Goal: Transaction & Acquisition: Book appointment/travel/reservation

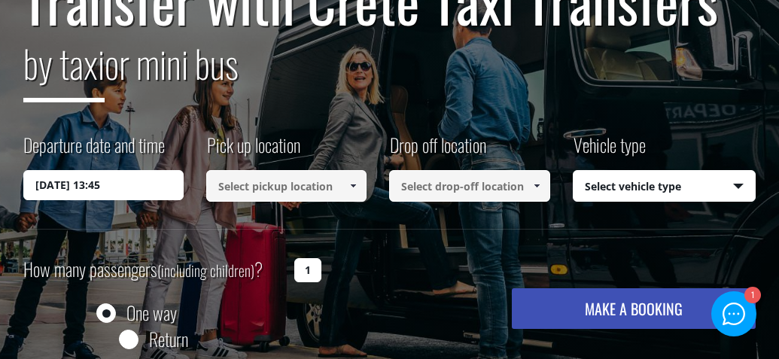
scroll to position [193, 0]
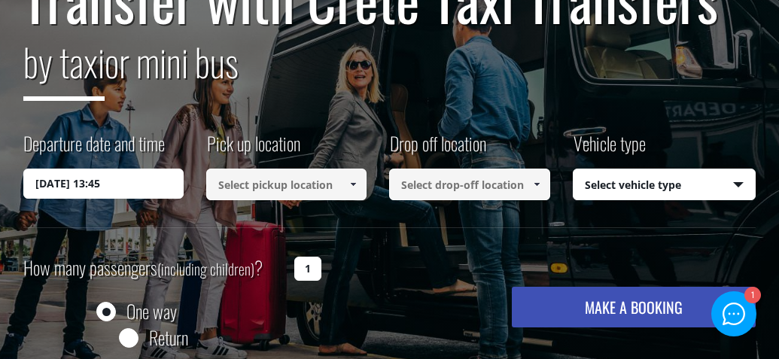
click at [147, 192] on input "[DATE] 13:45" at bounding box center [103, 184] width 160 height 30
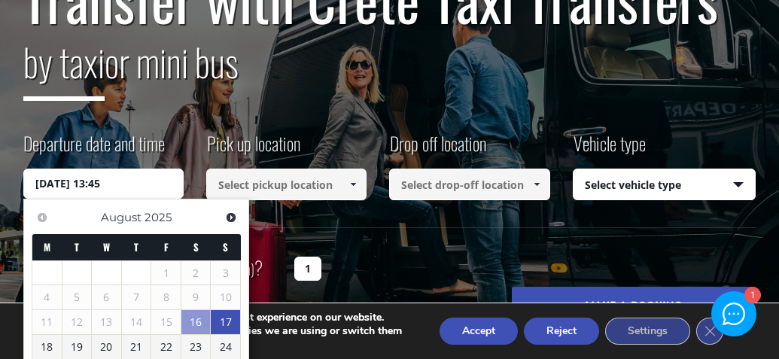
click at [226, 324] on link "17" at bounding box center [225, 322] width 29 height 24
type input "[DATE] 00:00"
click at [290, 188] on input at bounding box center [286, 185] width 160 height 32
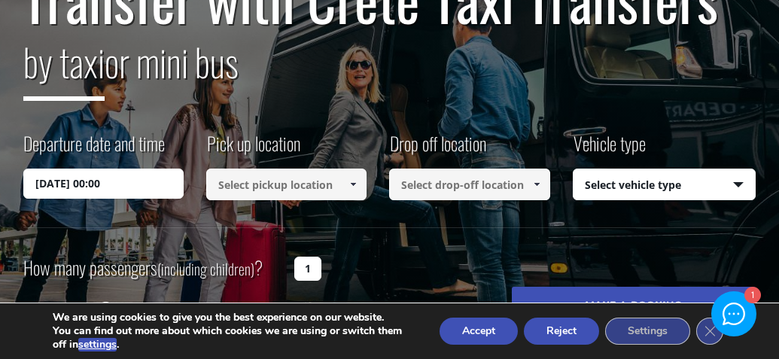
click at [290, 188] on input at bounding box center [286, 185] width 160 height 32
click at [352, 183] on span at bounding box center [353, 184] width 12 height 12
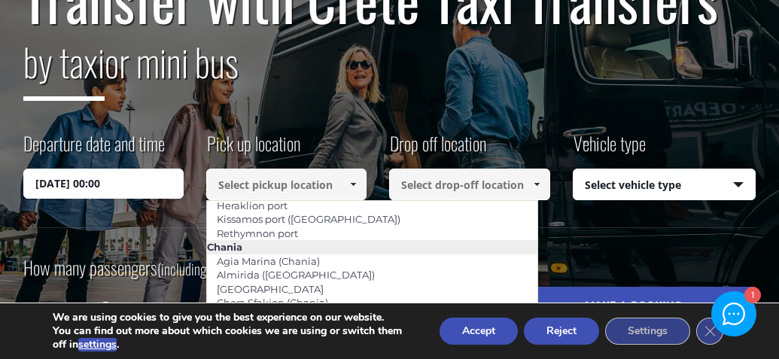
scroll to position [59, 0]
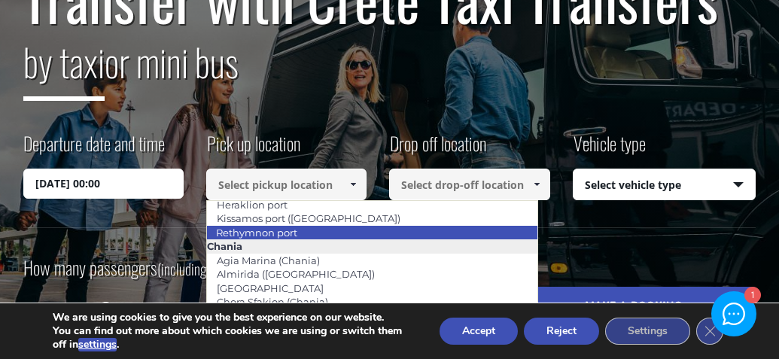
click at [340, 227] on li "Rethymnon port" at bounding box center [372, 233] width 331 height 14
type input "Rethymnon port"
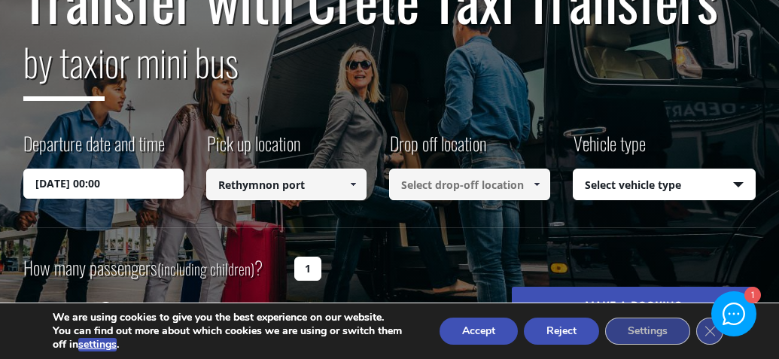
click at [440, 186] on input at bounding box center [469, 185] width 160 height 32
click at [531, 184] on span at bounding box center [537, 184] width 12 height 12
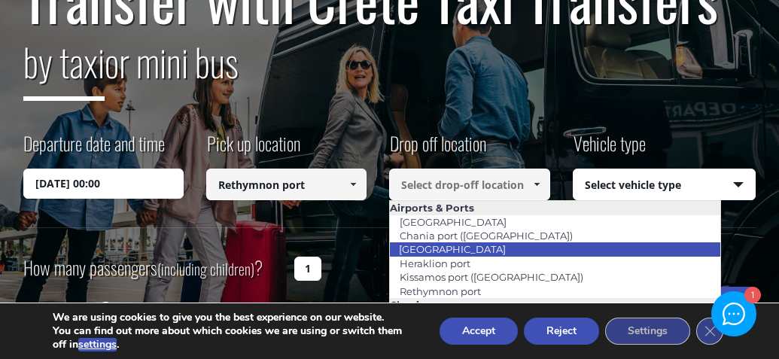
click at [500, 251] on li "[GEOGRAPHIC_DATA]" at bounding box center [555, 249] width 331 height 14
type input "[GEOGRAPHIC_DATA]"
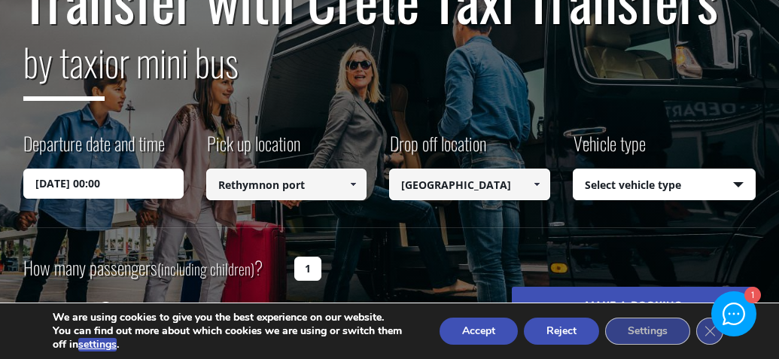
click at [652, 193] on select "Select vehicle type Taxi (4 passengers) Mercedes E Class Mini Van (7 passengers…" at bounding box center [664, 185] width 181 height 32
select select "540"
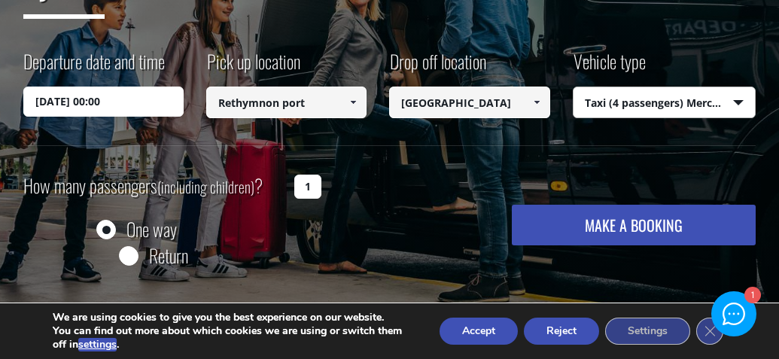
scroll to position [279, 0]
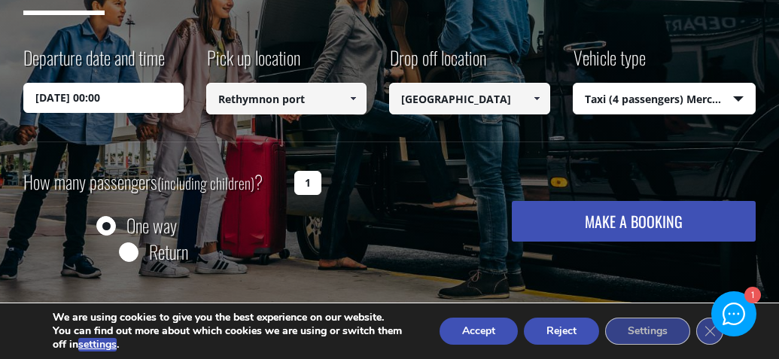
click at [300, 175] on input "1" at bounding box center [307, 183] width 27 height 24
click at [312, 179] on input "1" at bounding box center [307, 183] width 27 height 24
type input "2"
click at [565, 221] on button "MAKE A BOOKING" at bounding box center [634, 221] width 244 height 41
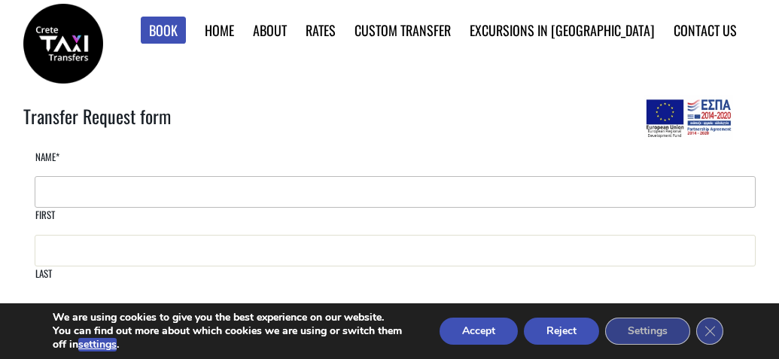
click at [175, 208] on input "First" at bounding box center [395, 192] width 721 height 32
type input "Brittney"
type input "Cosmo"
type input "brittneycosmo@hotmail.com"
type input "5192170417"
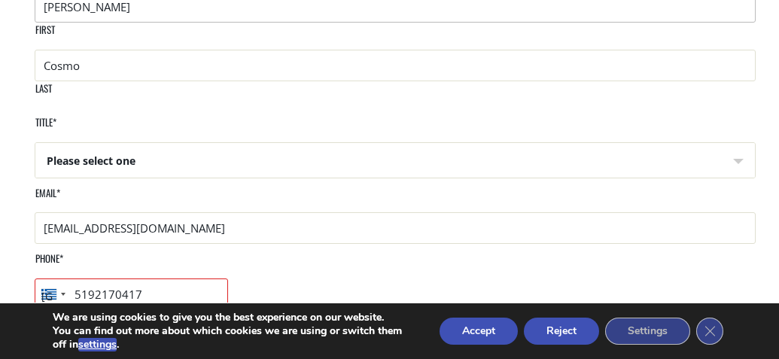
scroll to position [203, 0]
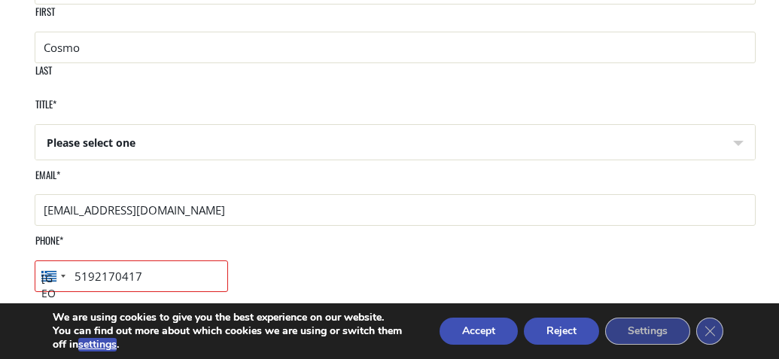
click at [215, 125] on select "Please select one Mr Mrs" at bounding box center [395, 143] width 720 height 36
select select "Mrs"
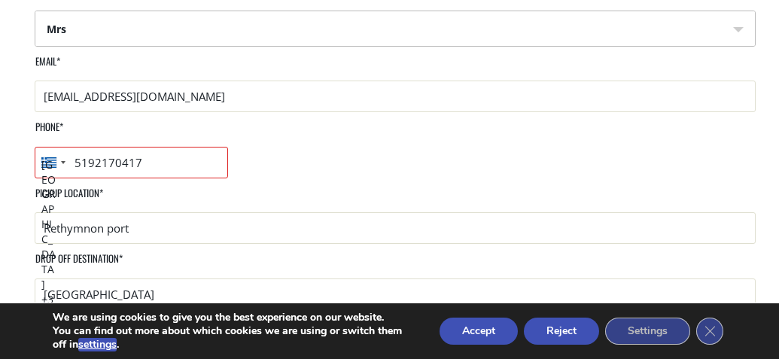
scroll to position [334, 0]
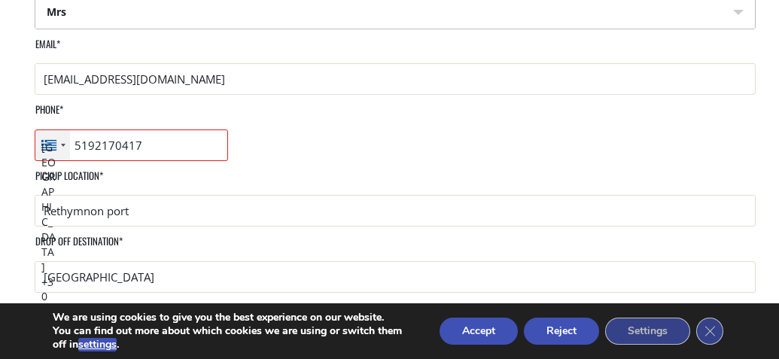
click at [56, 140] on div "Greece +30" at bounding box center [48, 145] width 15 height 11
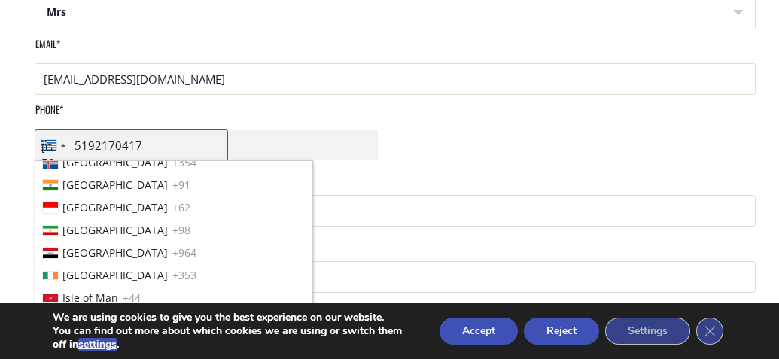
scroll to position [890, 0]
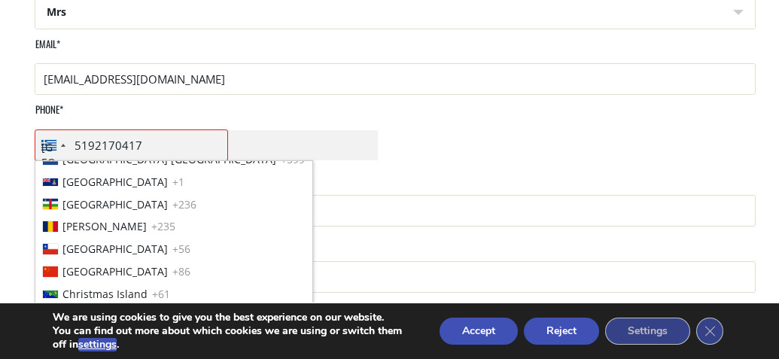
click at [168, 122] on span "Canada" at bounding box center [114, 114] width 105 height 15
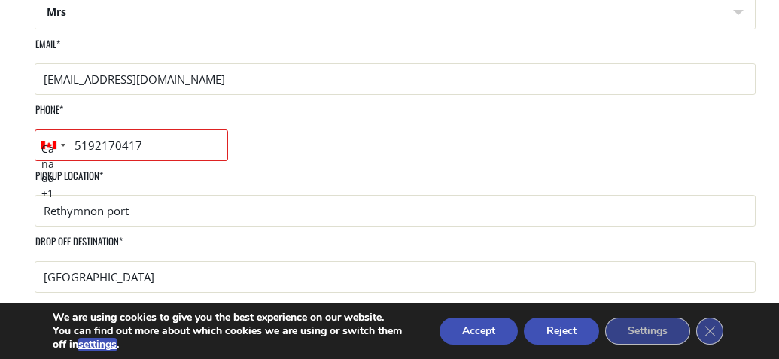
click at [420, 300] on li "Date & time of pickup * 2025-08-17 00:00" at bounding box center [389, 332] width 733 height 65
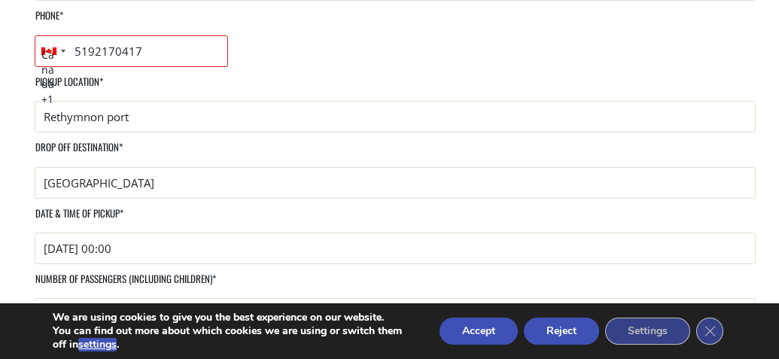
scroll to position [435, 0]
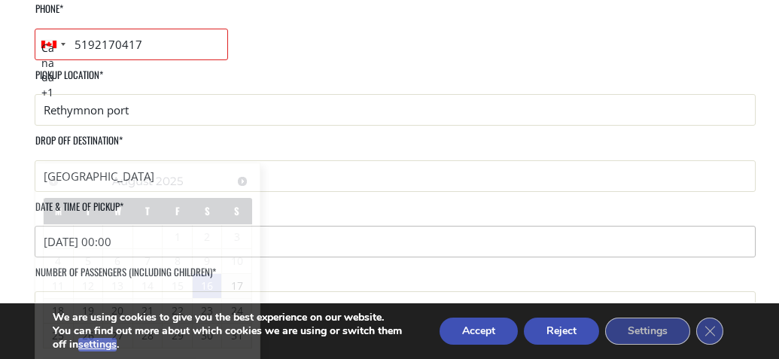
click at [121, 226] on input "2025-08-17 00:00" at bounding box center [395, 242] width 721 height 32
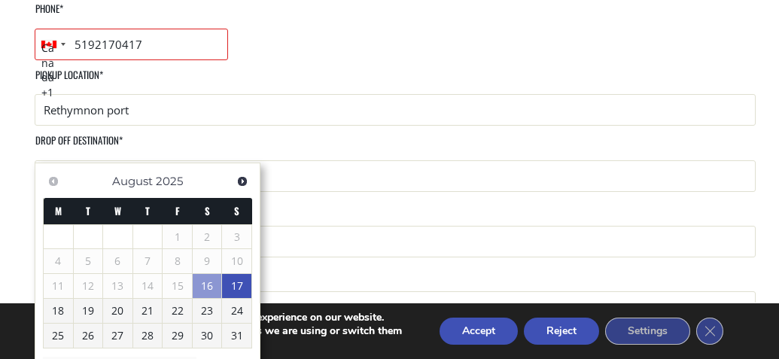
click at [233, 283] on link "17" at bounding box center [236, 286] width 29 height 24
click at [109, 226] on input "[DATE] 11:45" at bounding box center [395, 242] width 721 height 32
type input "17/08/2025 21:00"
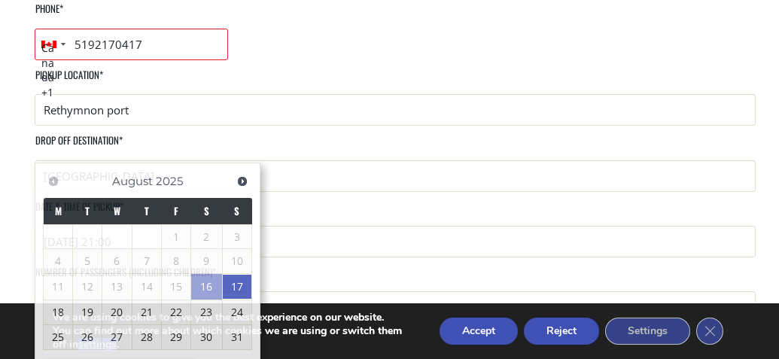
click at [354, 200] on li "Date & time of pickup * 17/08/2025 21:00" at bounding box center [389, 232] width 733 height 65
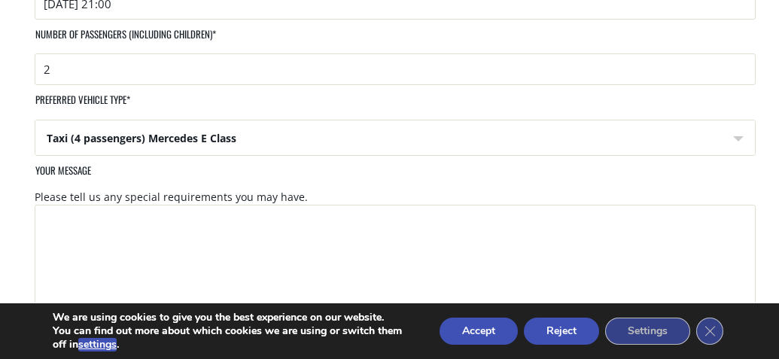
scroll to position [797, 0]
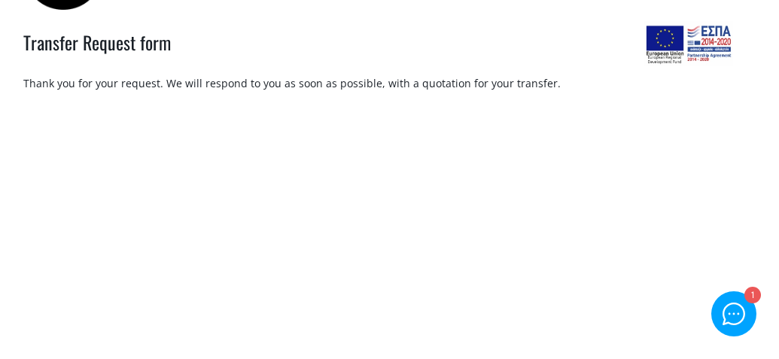
scroll to position [75, 0]
